Goal: Browse casually

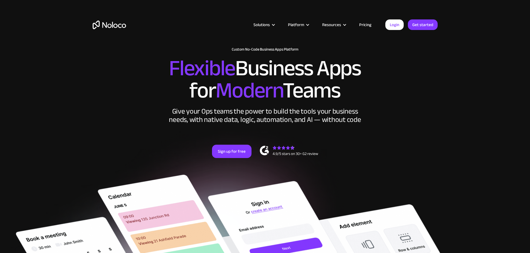
click at [470, 53] on section "New: Connect Noloco to Stripe Custom No-Code Business Apps Platform Flexible Bu…" at bounding box center [265, 238] width 530 height 476
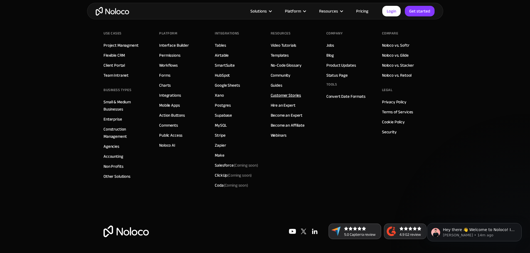
scroll to position [3222, 0]
click at [310, 229] on img at bounding box center [314, 231] width 11 height 11
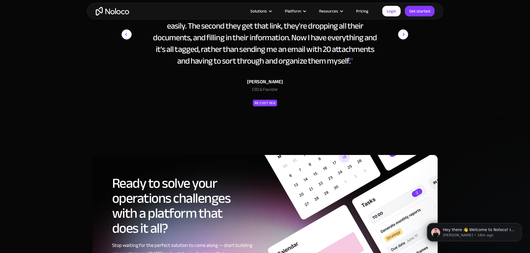
scroll to position [2610, 0]
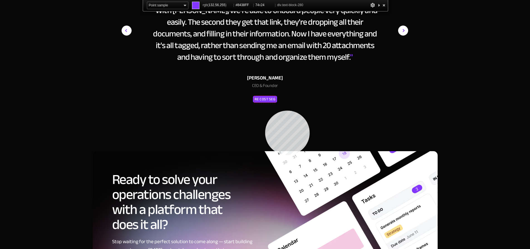
click at [265, 103] on div "RE Cost Seg" at bounding box center [265, 99] width 21 height 7
